Goal: Task Accomplishment & Management: Manage account settings

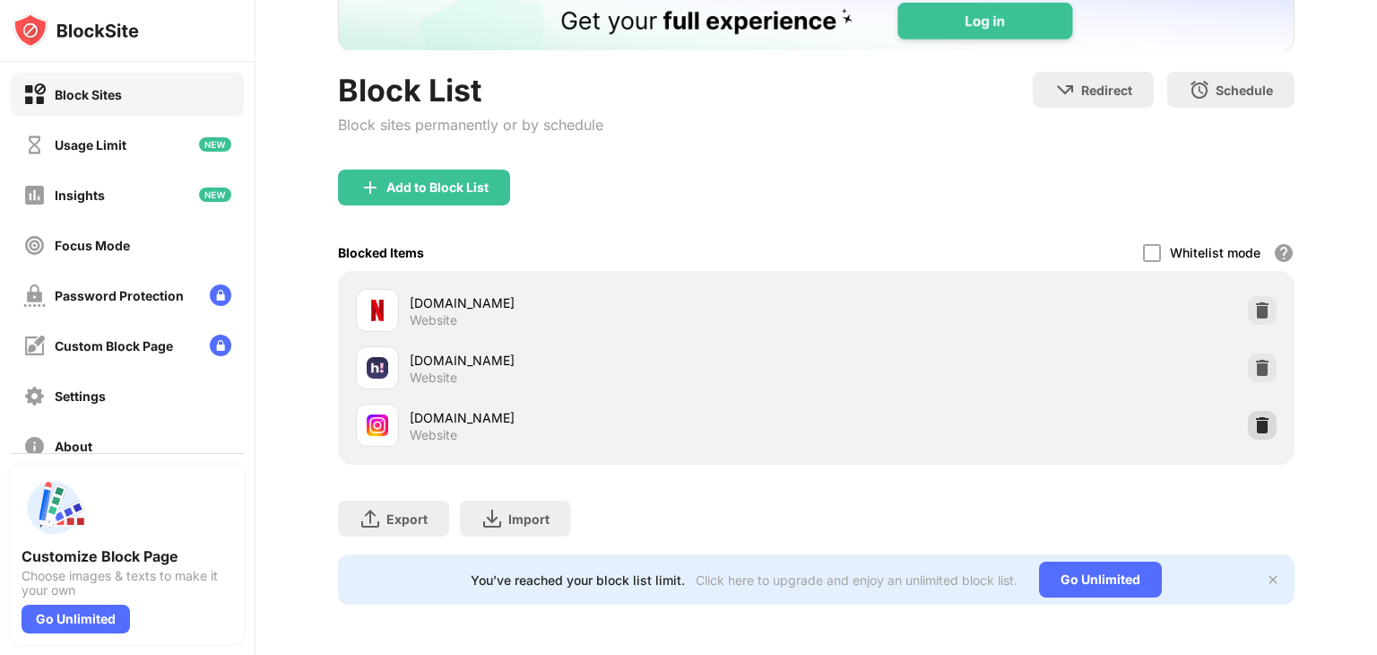
click at [1253, 416] on img at bounding box center [1262, 425] width 18 height 18
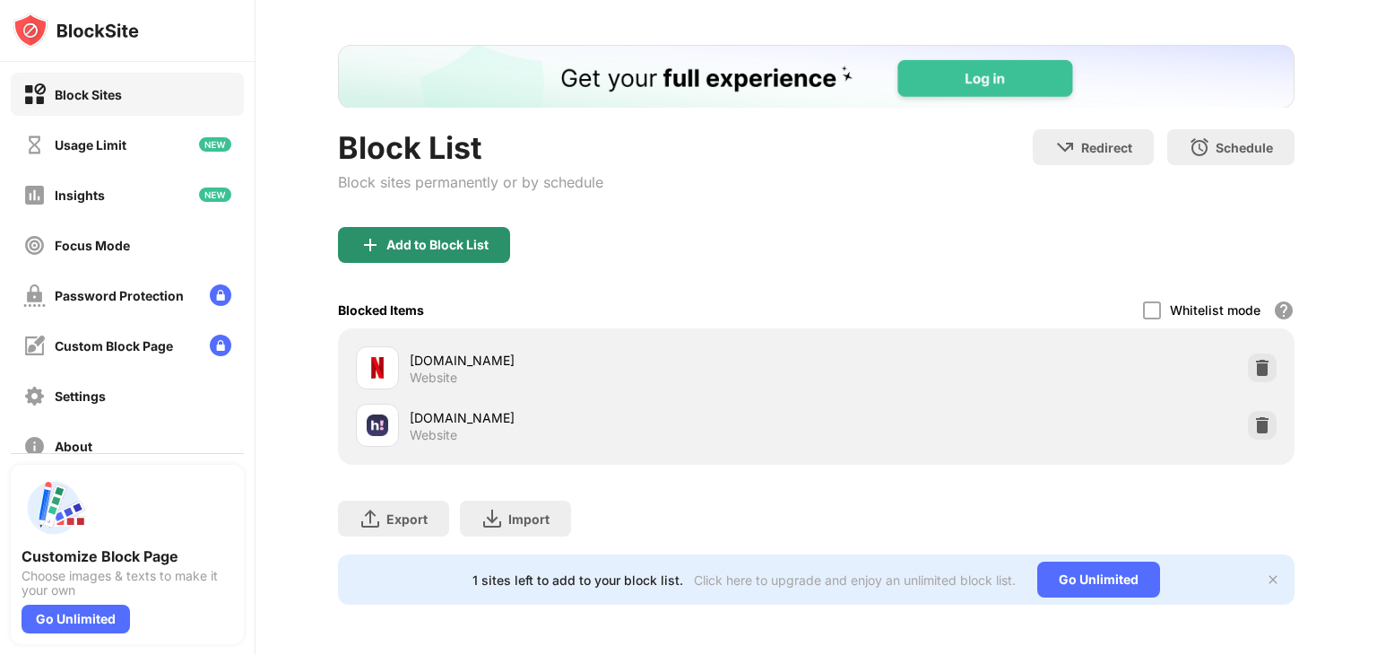
click at [433, 227] on div "Add to Block List" at bounding box center [424, 245] width 172 height 36
click at [433, 221] on body "Block Sites Usage Limit Insights Focus Mode Password Protection Custom Block Pa…" at bounding box center [688, 327] width 1377 height 655
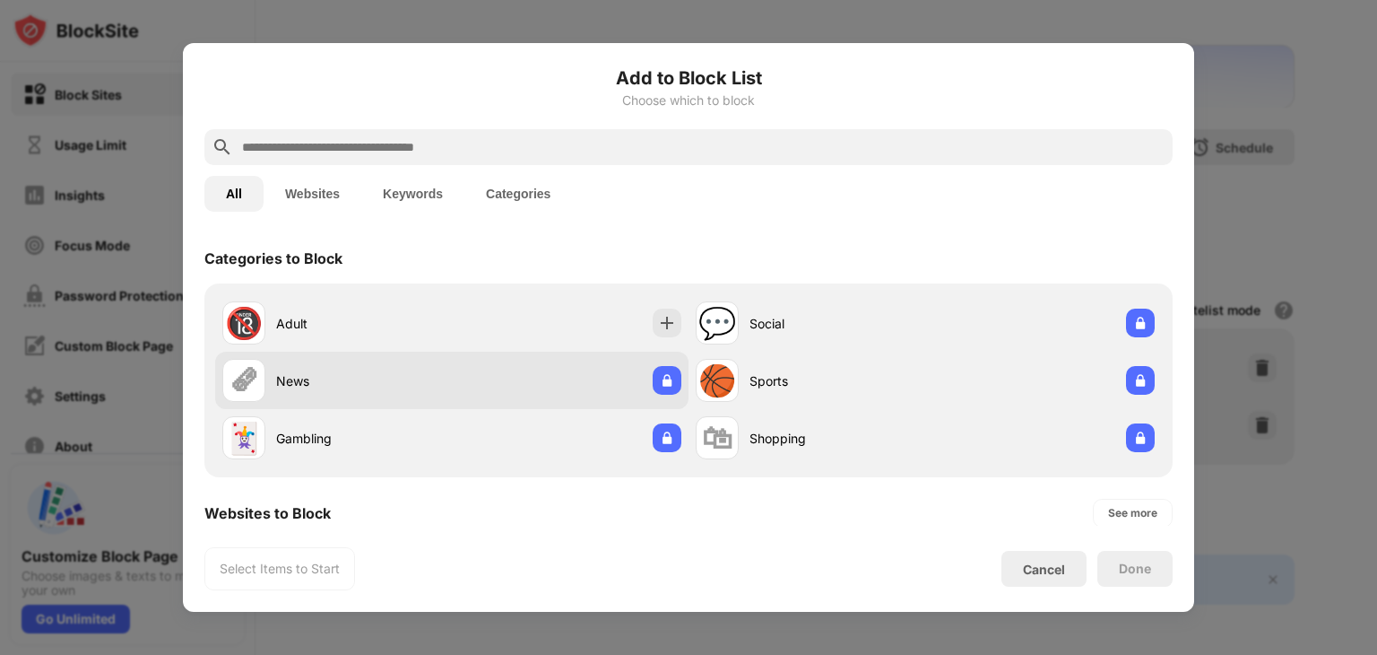
scroll to position [179, 0]
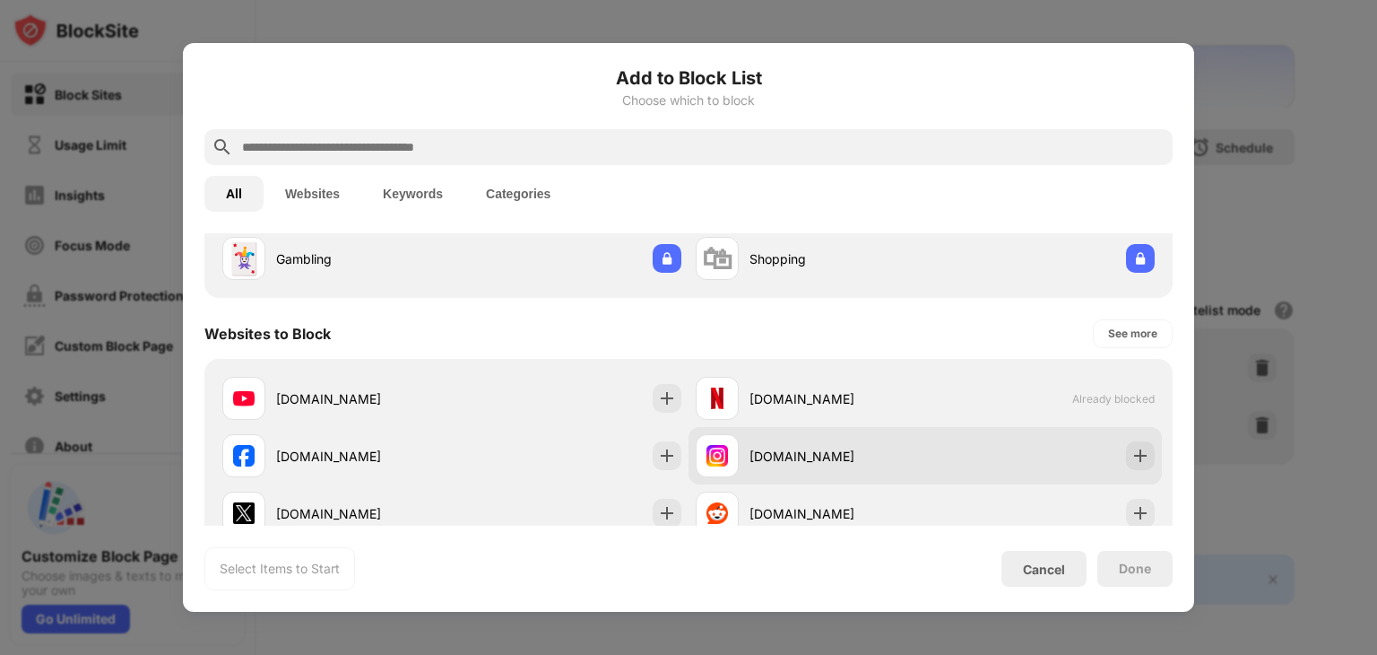
click at [807, 449] on div "[DOMAIN_NAME]" at bounding box center [838, 456] width 176 height 19
click at [1132, 449] on img at bounding box center [1141, 456] width 18 height 18
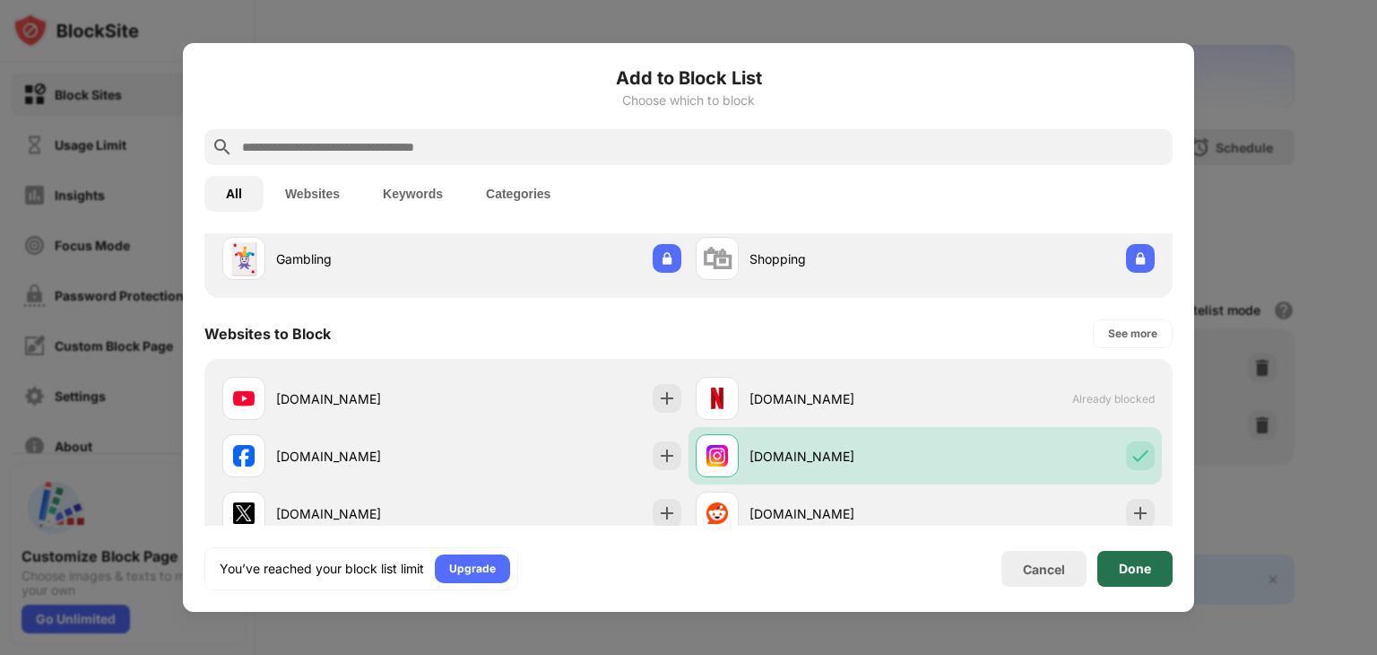
click at [1140, 557] on div "Done" at bounding box center [1134, 569] width 75 height 36
drag, startPoint x: 1140, startPoint y: 557, endPoint x: 1107, endPoint y: 536, distance: 39.1
click at [1140, 557] on div "Done" at bounding box center [1134, 569] width 75 height 36
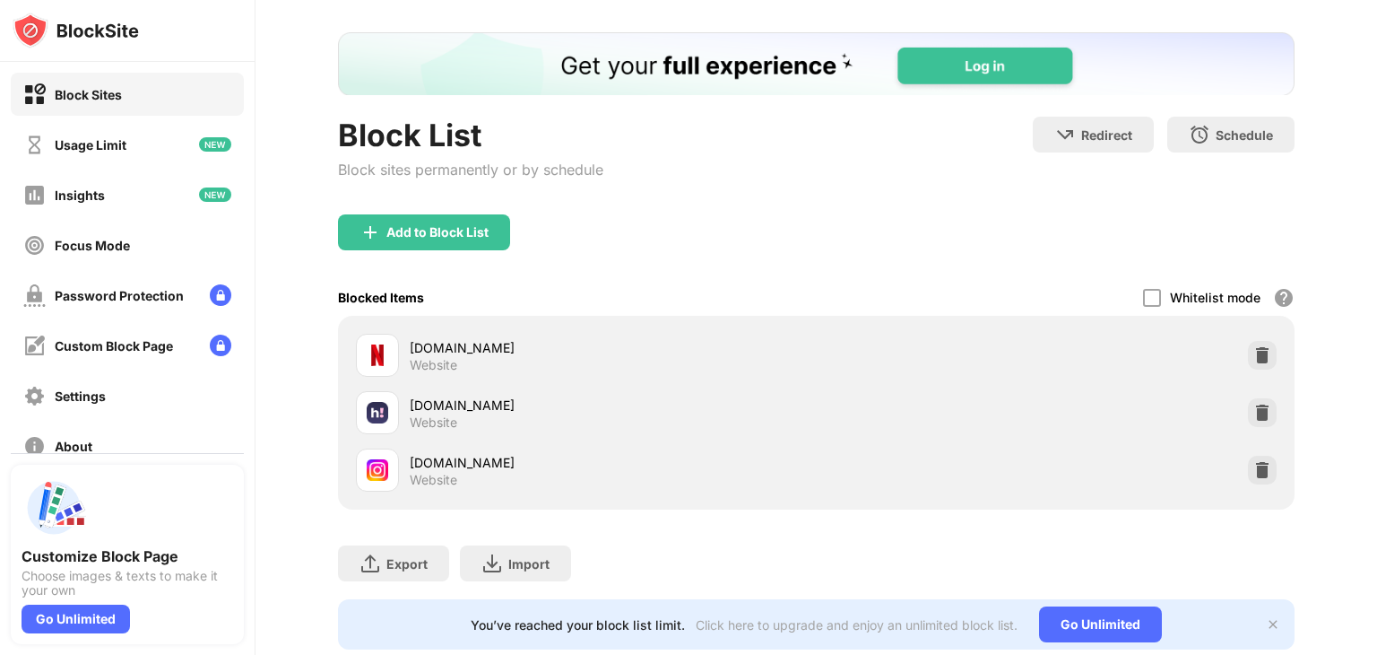
scroll to position [137, 0]
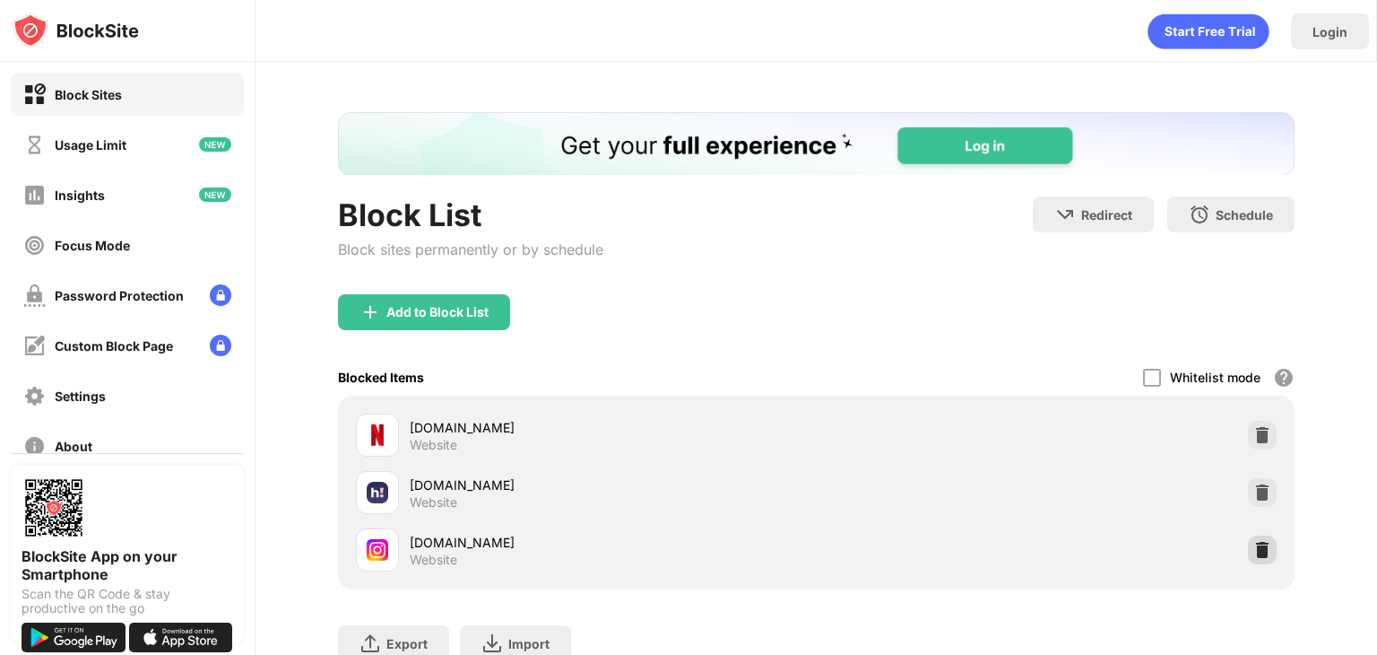
click at [1253, 551] on img at bounding box center [1262, 550] width 18 height 18
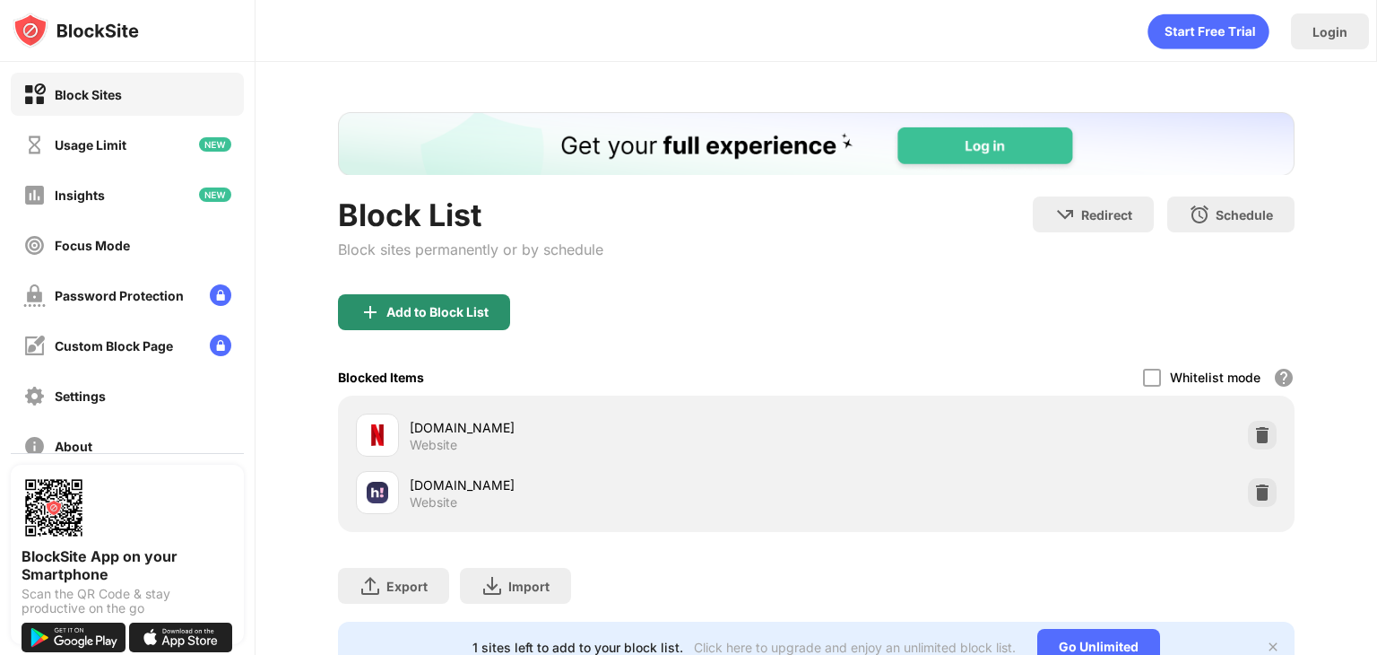
click at [372, 294] on div "Add to Block List" at bounding box center [424, 312] width 172 height 36
click at [372, 293] on body "Block Sites Usage Limit Insights Focus Mode Password Protection Custom Block Pa…" at bounding box center [688, 327] width 1377 height 655
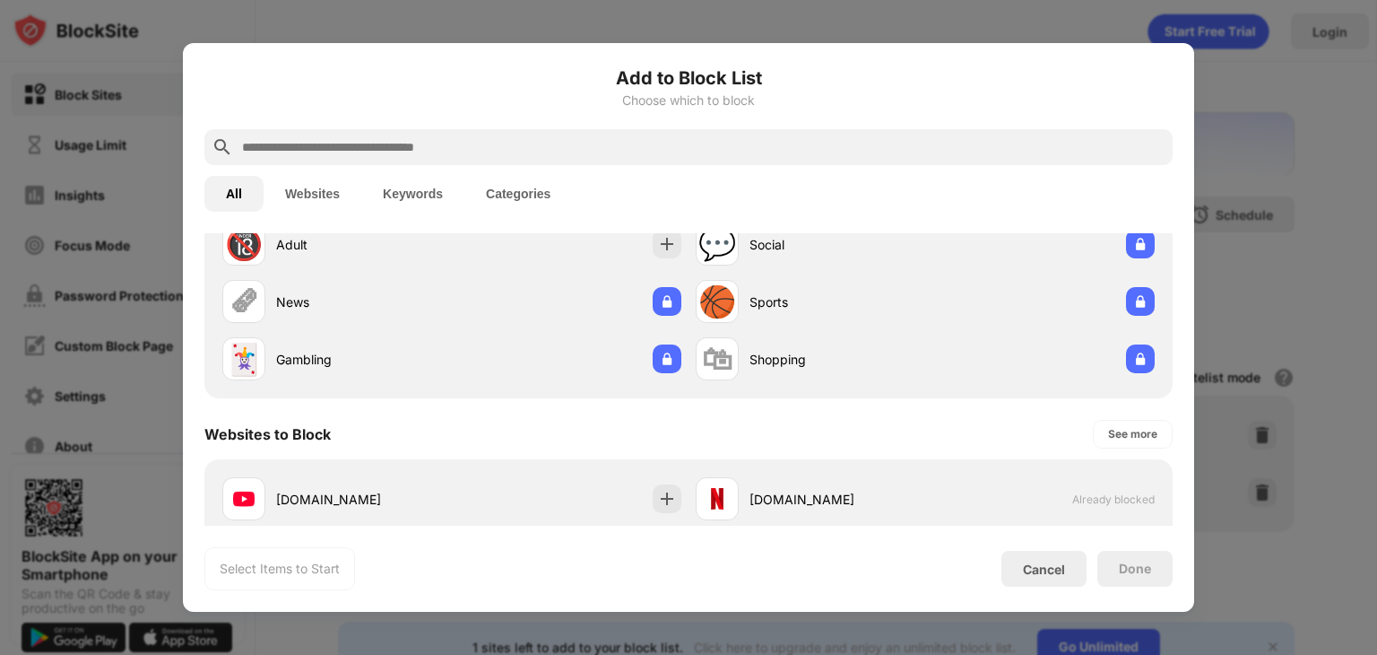
scroll to position [179, 0]
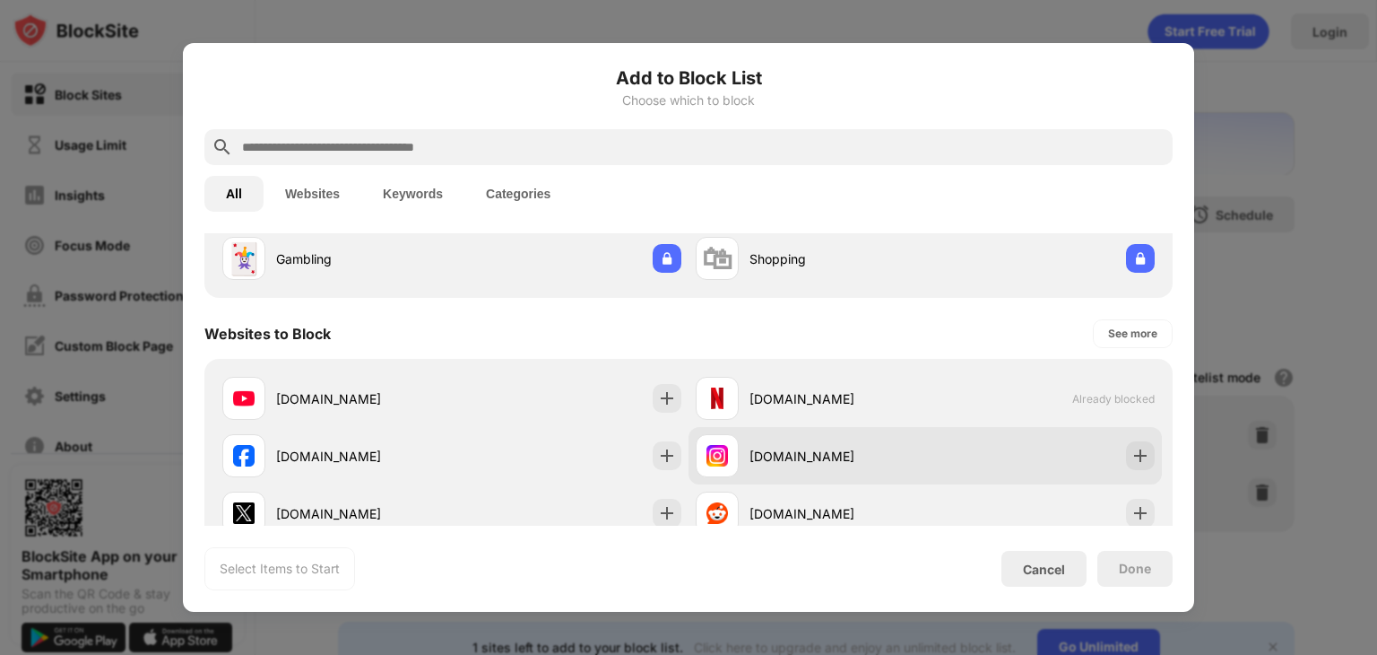
click at [707, 455] on img at bounding box center [718, 456] width 22 height 22
click at [1126, 452] on div at bounding box center [1140, 455] width 29 height 29
click at [1132, 456] on img at bounding box center [1141, 456] width 18 height 18
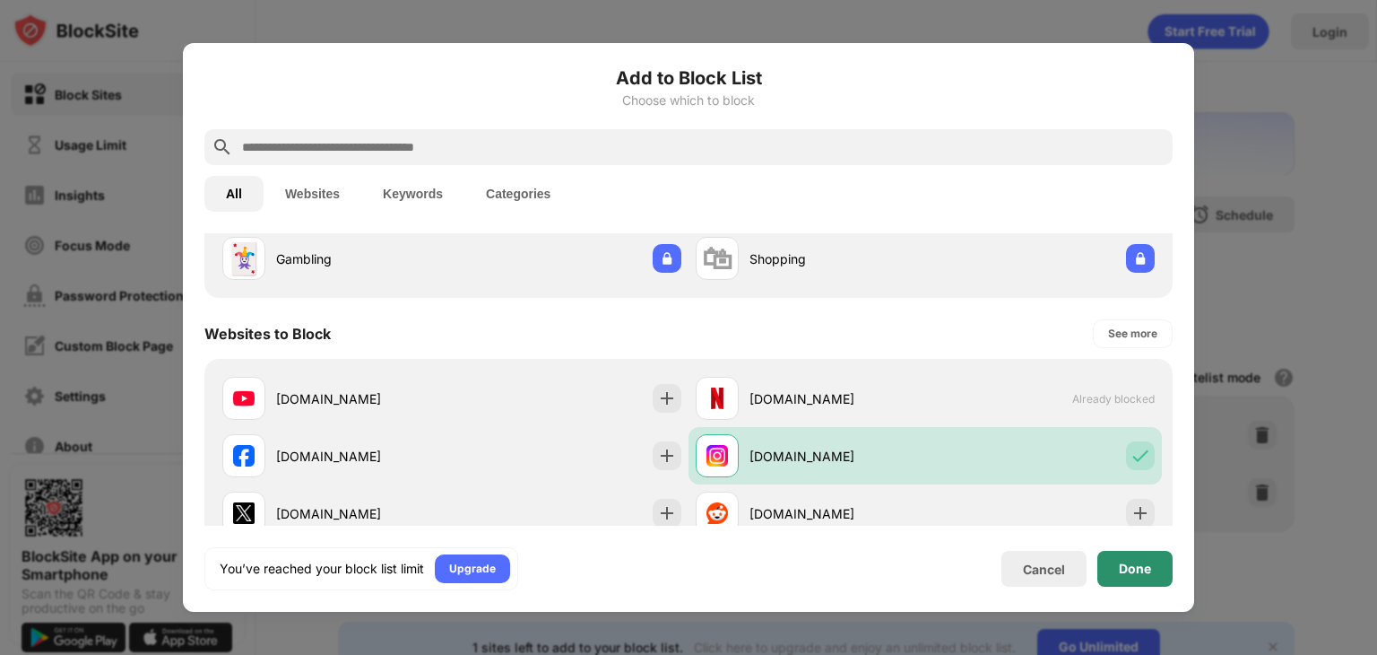
click at [1113, 568] on div "Done" at bounding box center [1134, 569] width 75 height 36
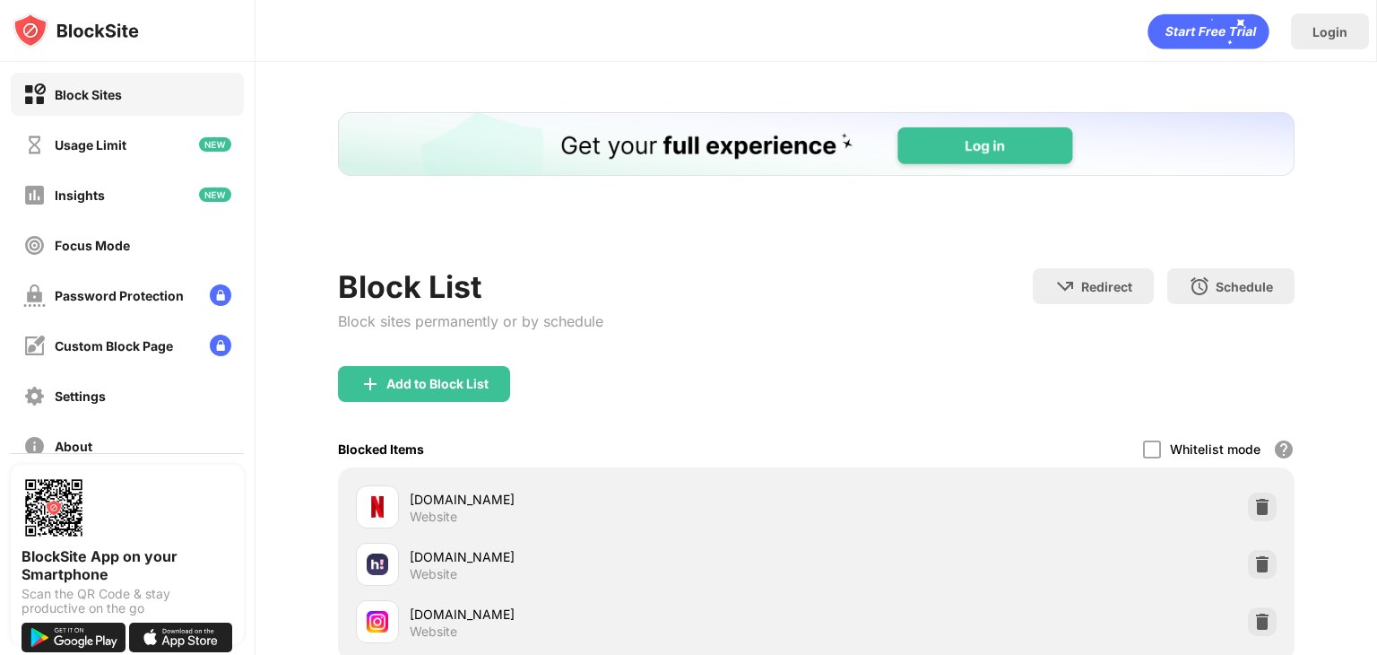
scroll to position [0, 0]
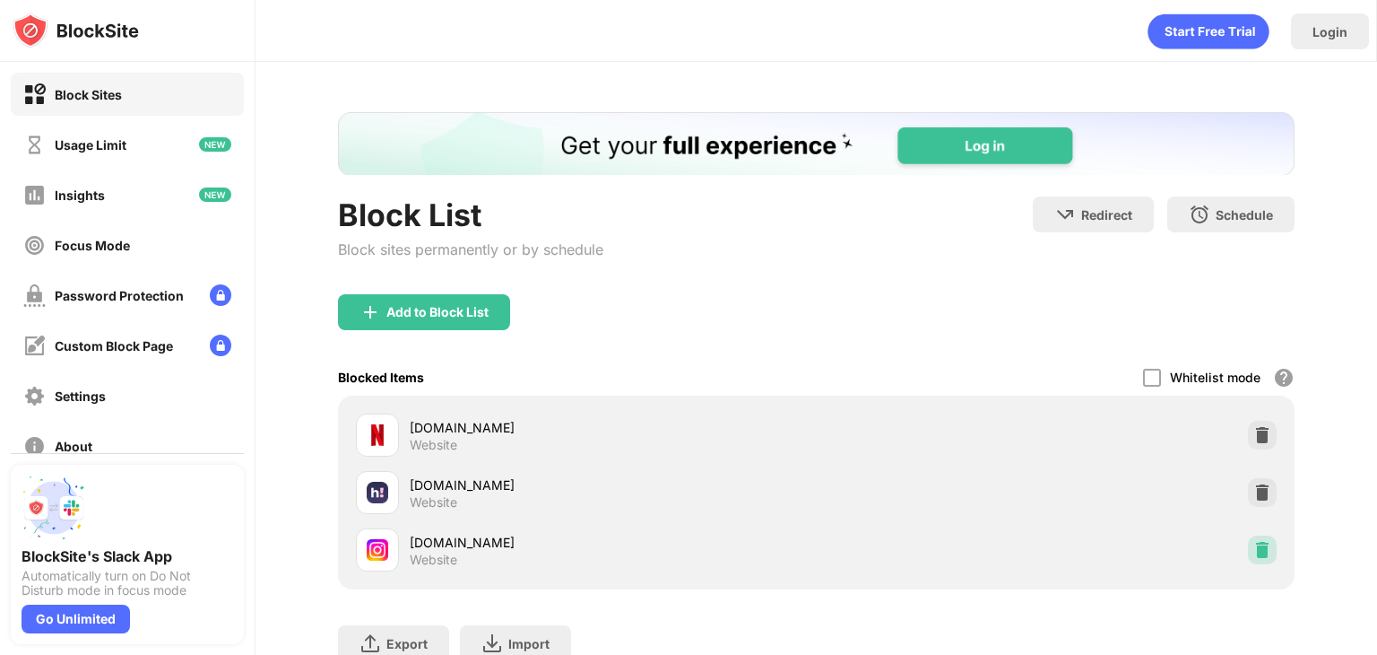
click at [1253, 549] on img at bounding box center [1262, 550] width 18 height 18
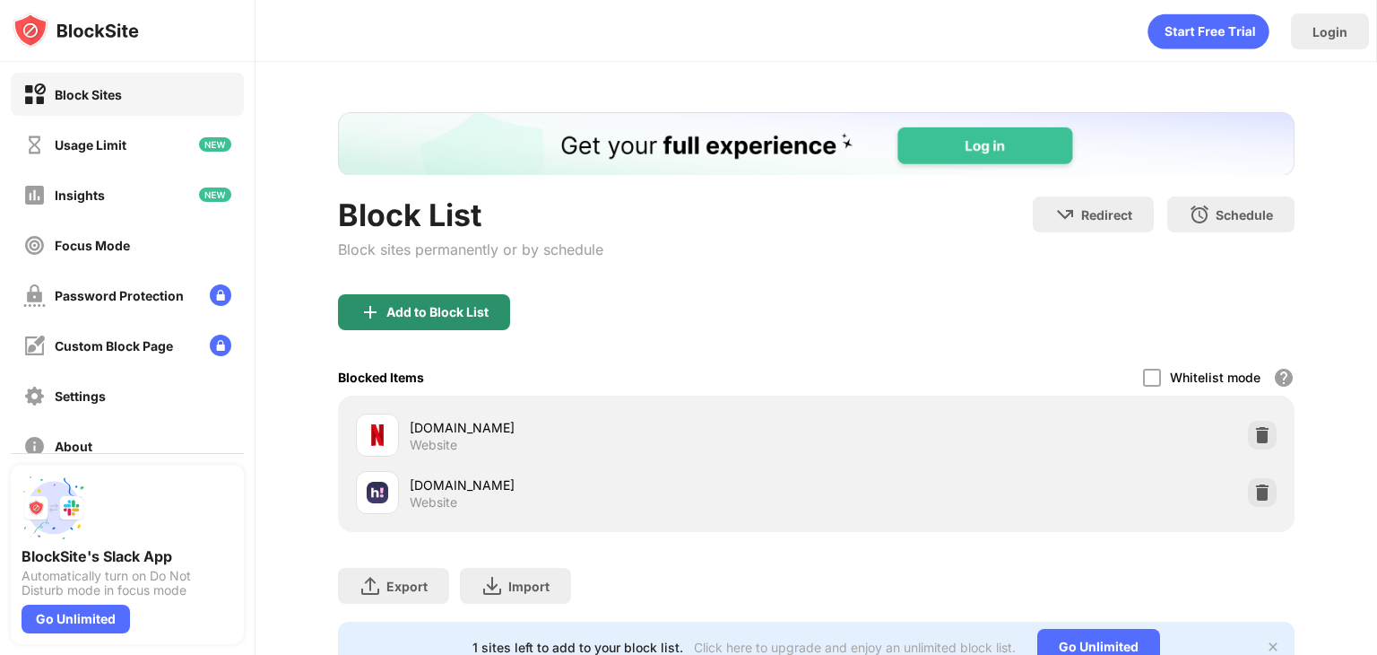
click at [415, 294] on div "Add to Block List" at bounding box center [424, 312] width 172 height 36
click at [415, 292] on body "Block Sites Usage Limit Insights Focus Mode Password Protection Custom Block Pa…" at bounding box center [688, 327] width 1377 height 655
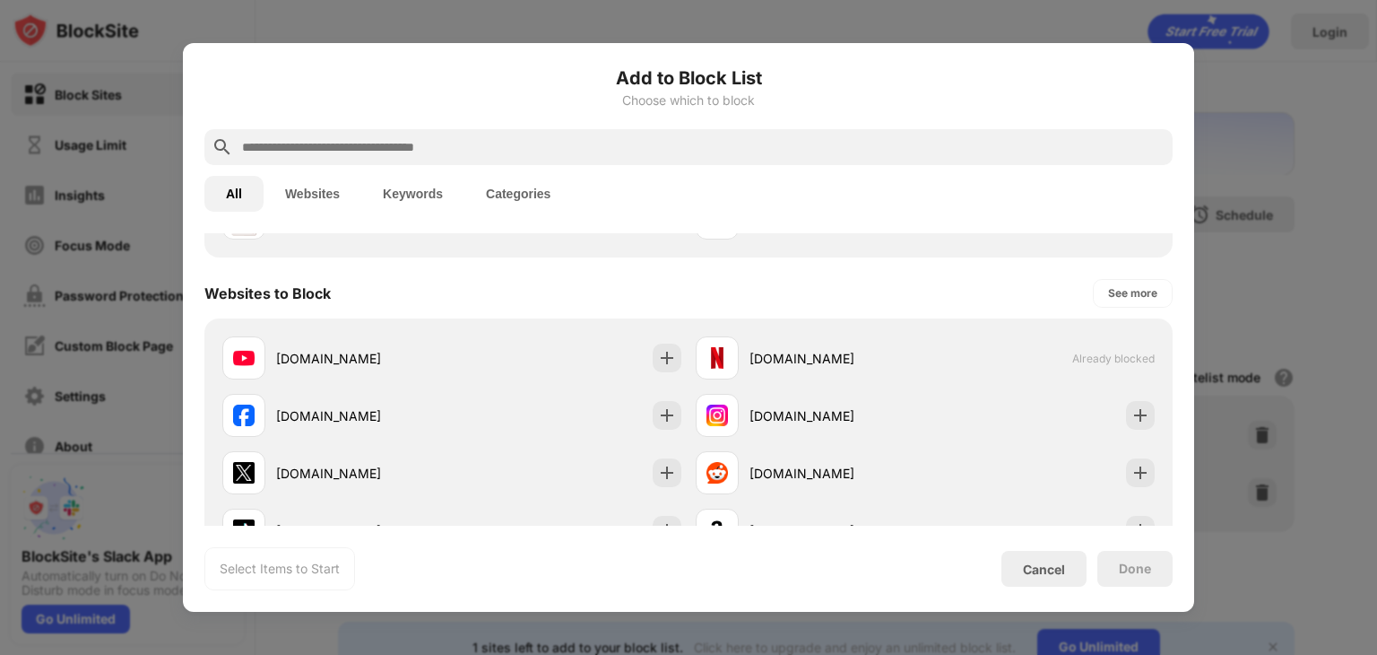
scroll to position [269, 0]
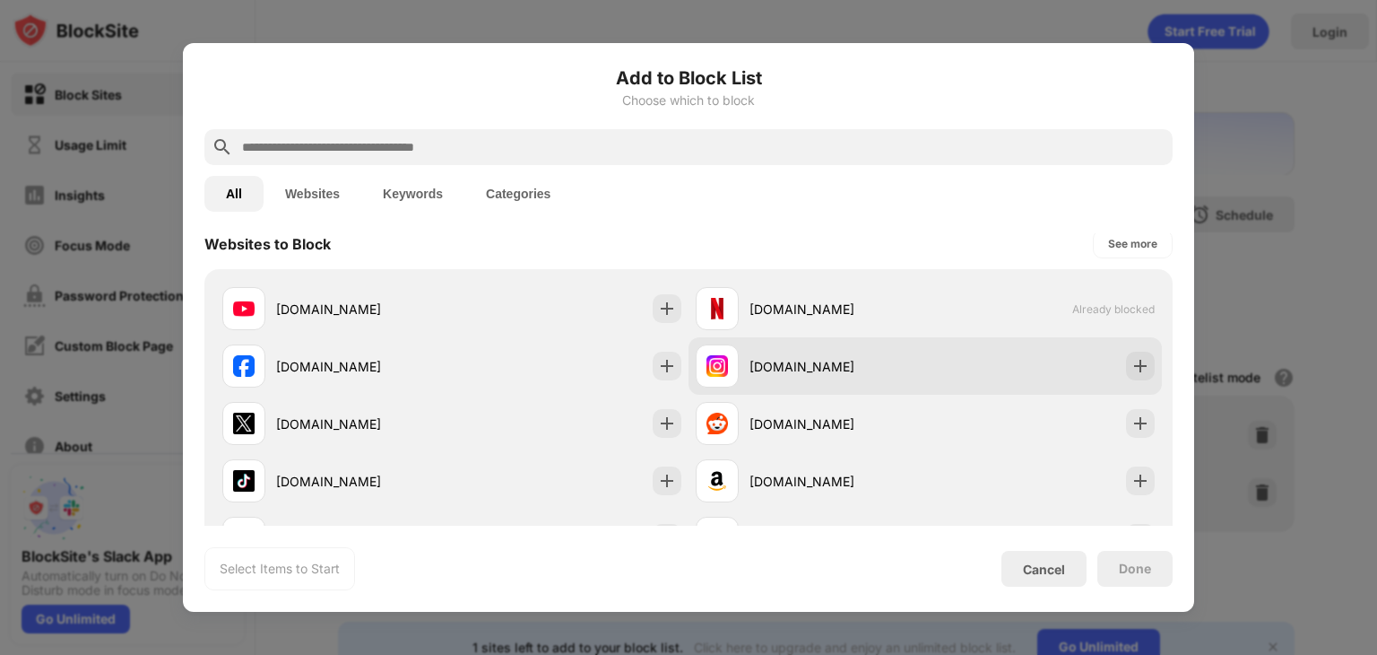
click at [897, 360] on div "[DOMAIN_NAME]" at bounding box center [838, 366] width 176 height 19
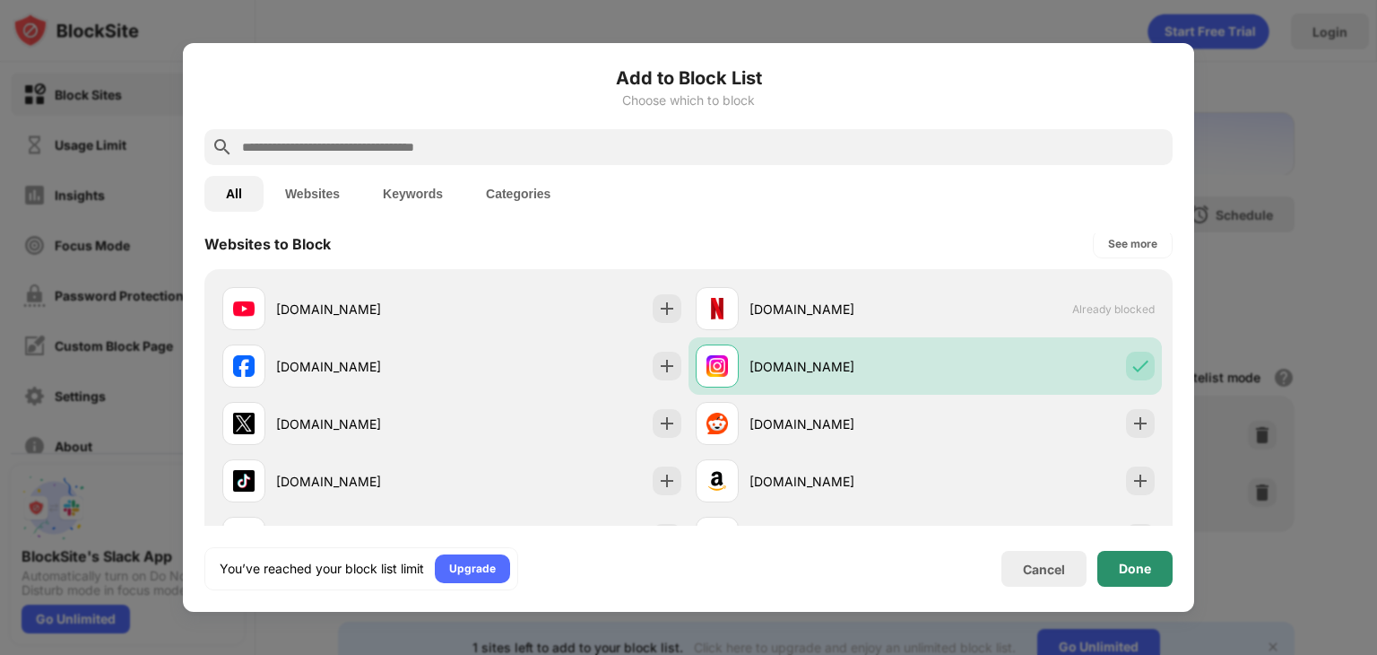
click at [1125, 564] on div "Done" at bounding box center [1135, 568] width 32 height 14
